Goal: Information Seeking & Learning: Learn about a topic

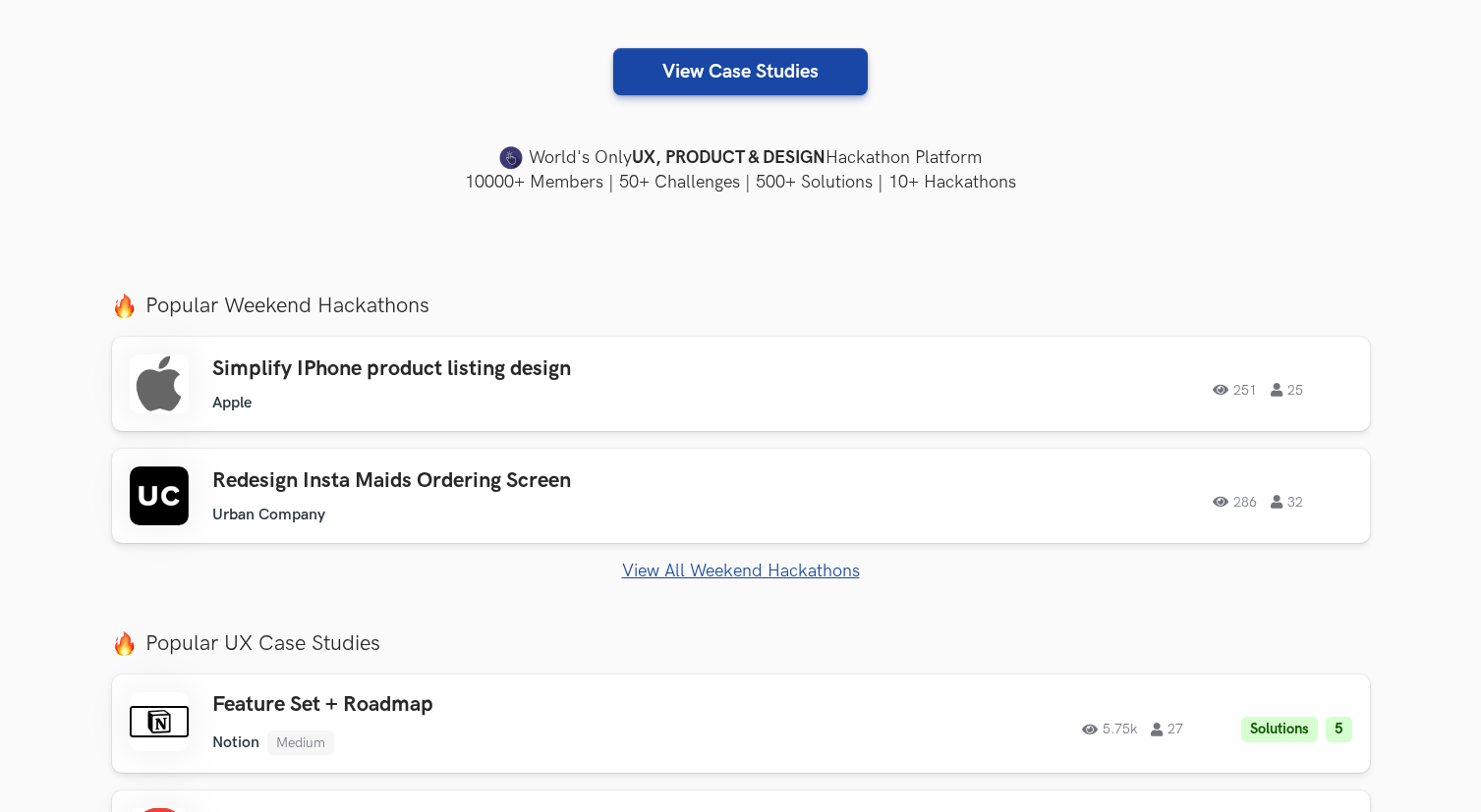
scroll to position [657, 0]
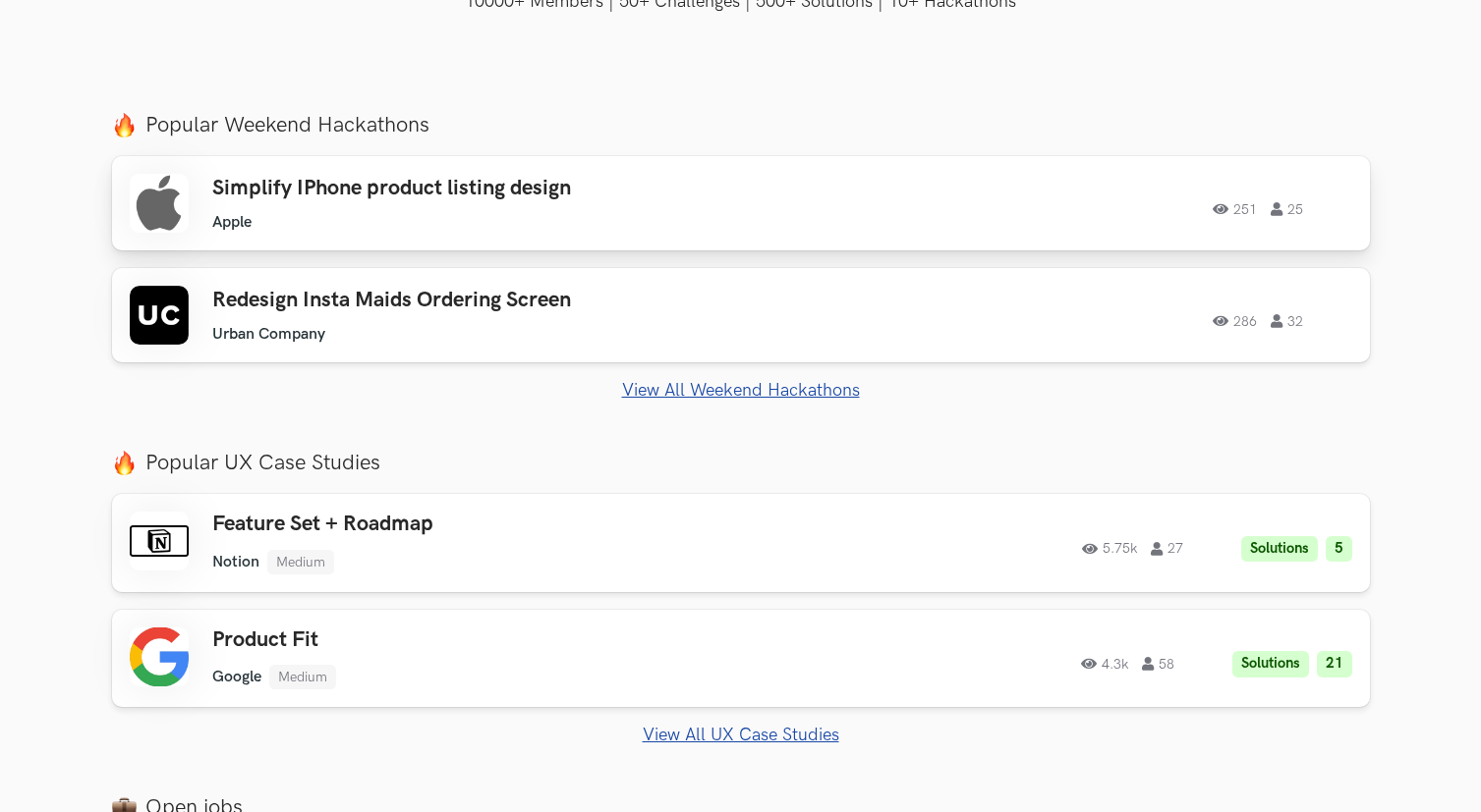
click at [1192, 203] on div "251 25" at bounding box center [1084, 204] width 535 height 26
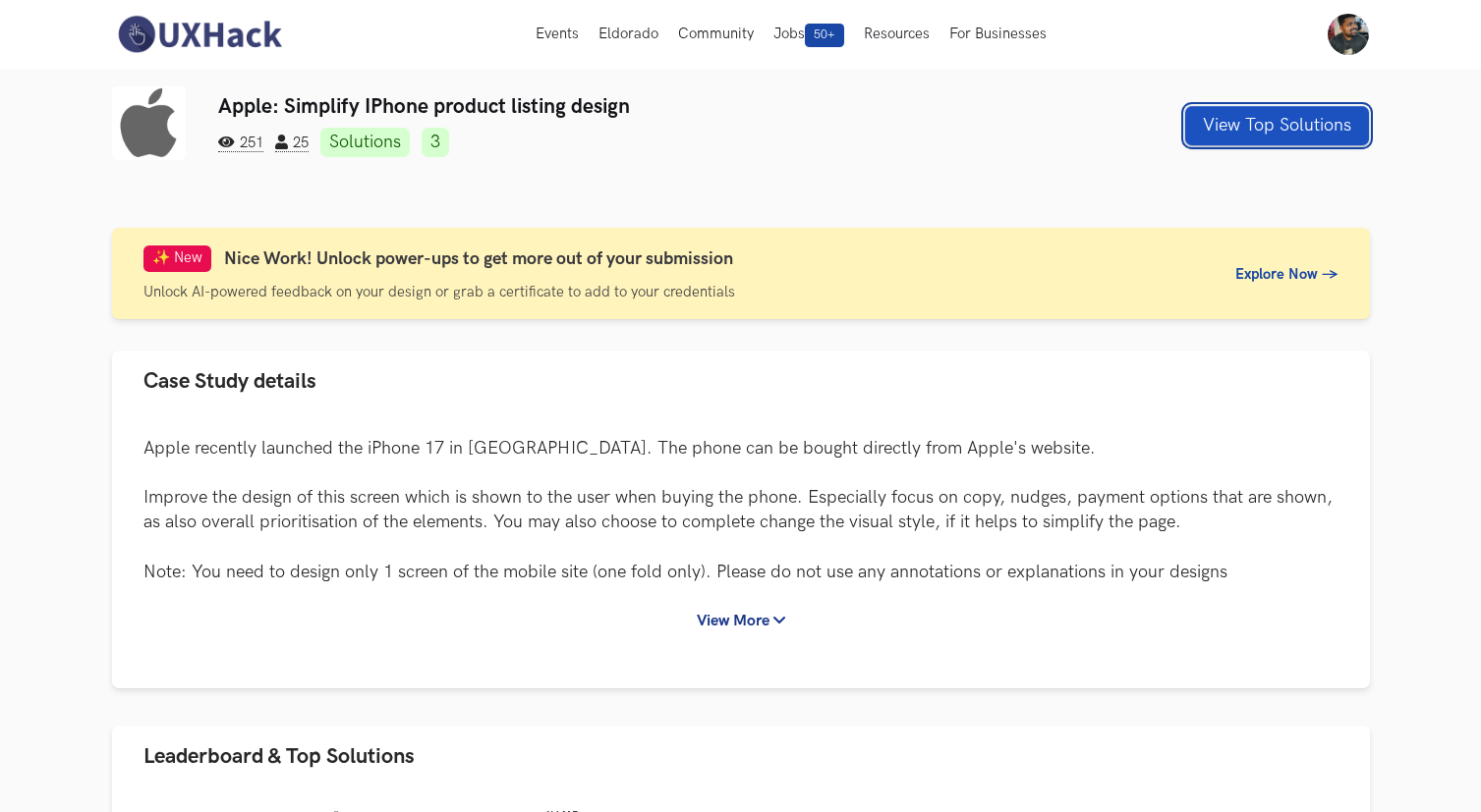
click at [1261, 128] on button "View Top Solutions" at bounding box center [1277, 125] width 184 height 39
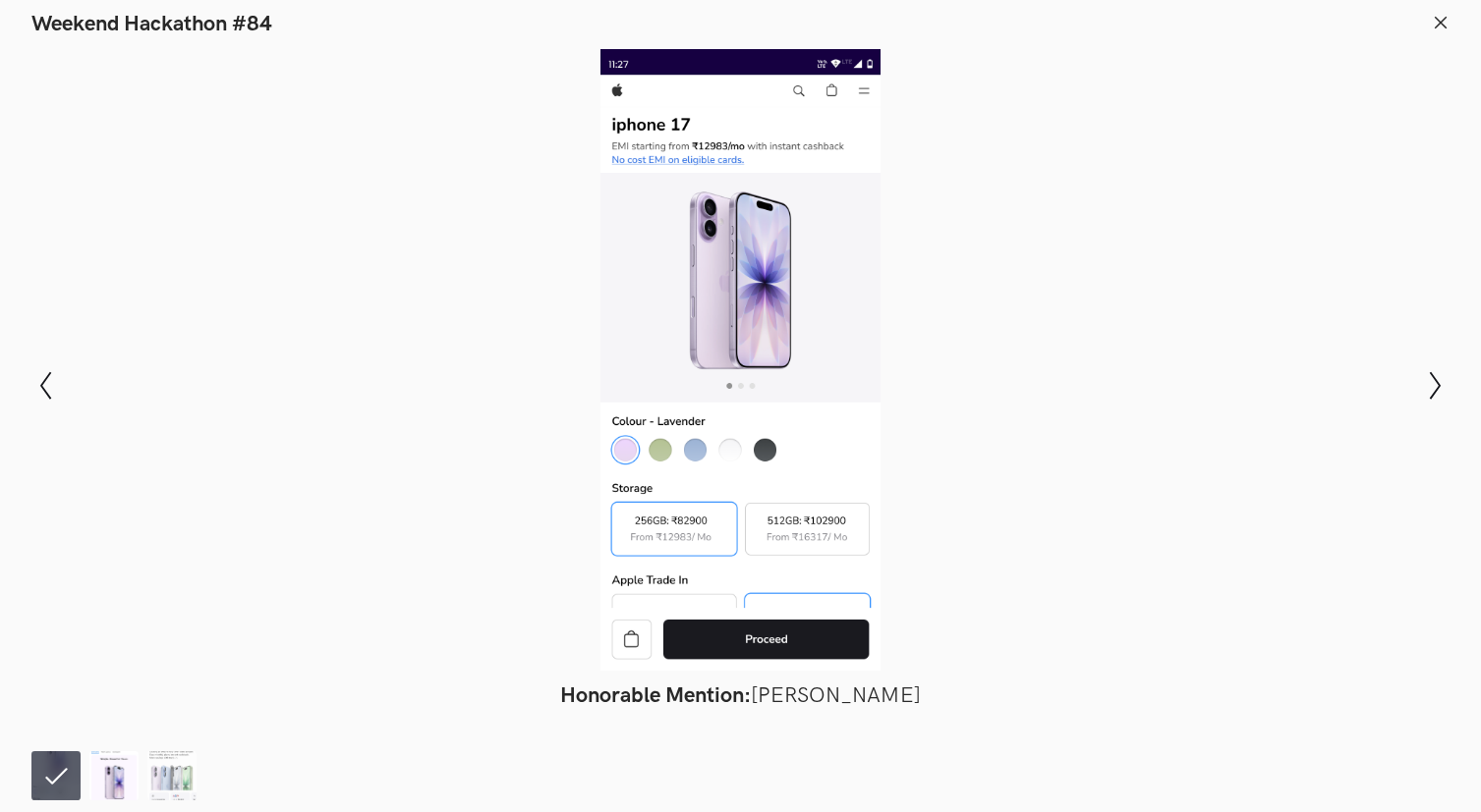
click at [121, 786] on img at bounding box center [113, 775] width 49 height 49
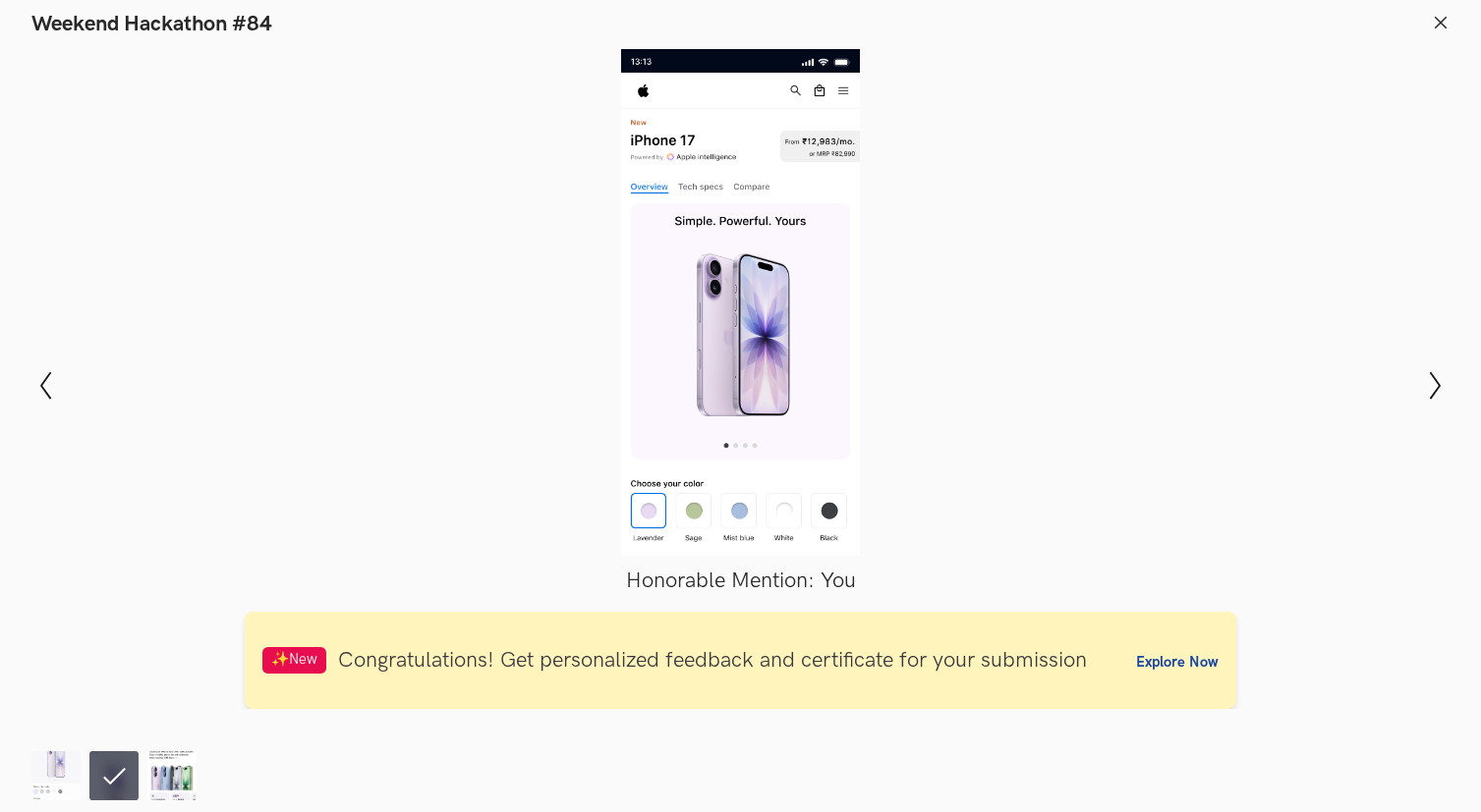
click at [152, 782] on img at bounding box center [171, 775] width 49 height 49
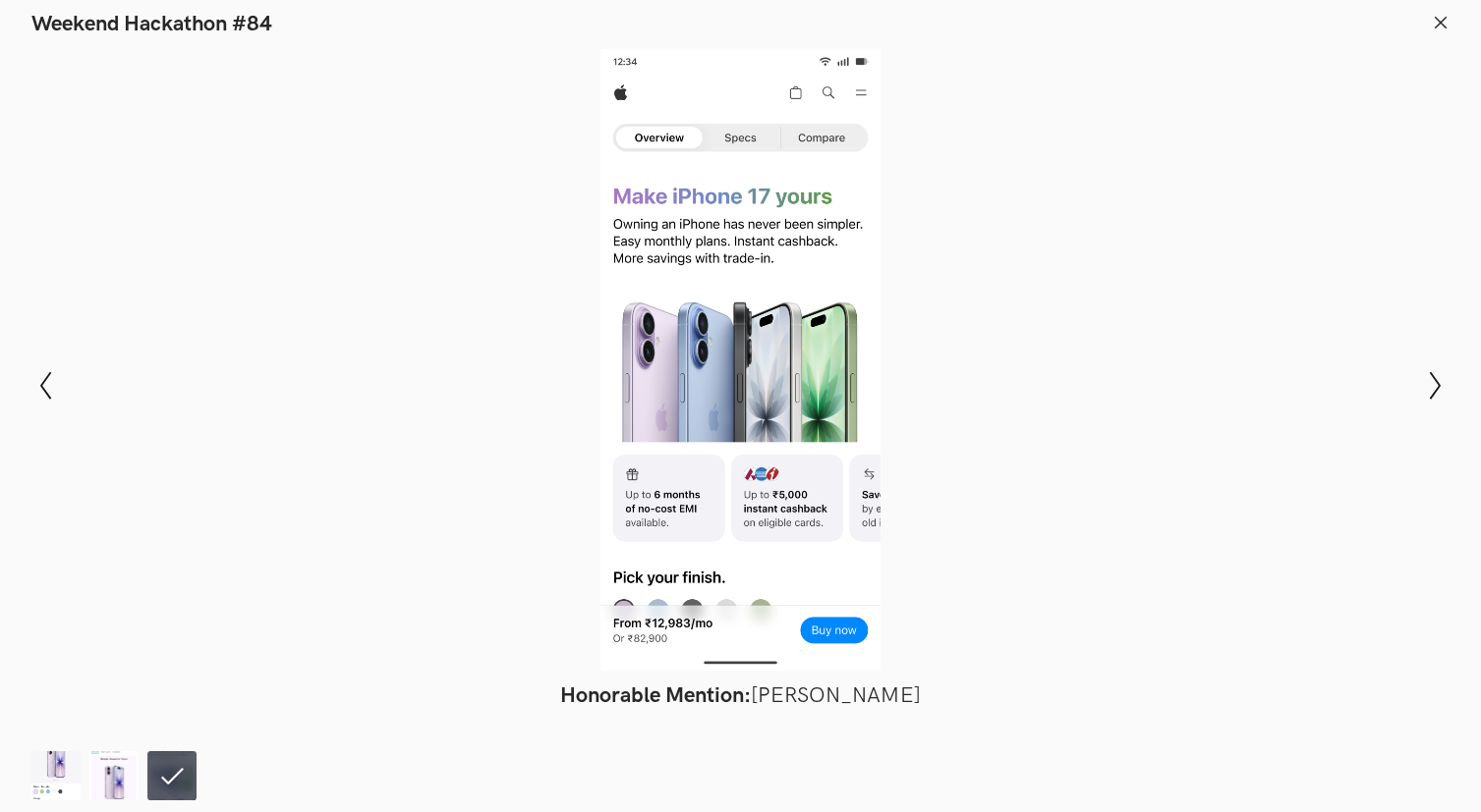
click at [24, 781] on footer at bounding box center [740, 772] width 1481 height 79
